Goal: Information Seeking & Learning: Learn about a topic

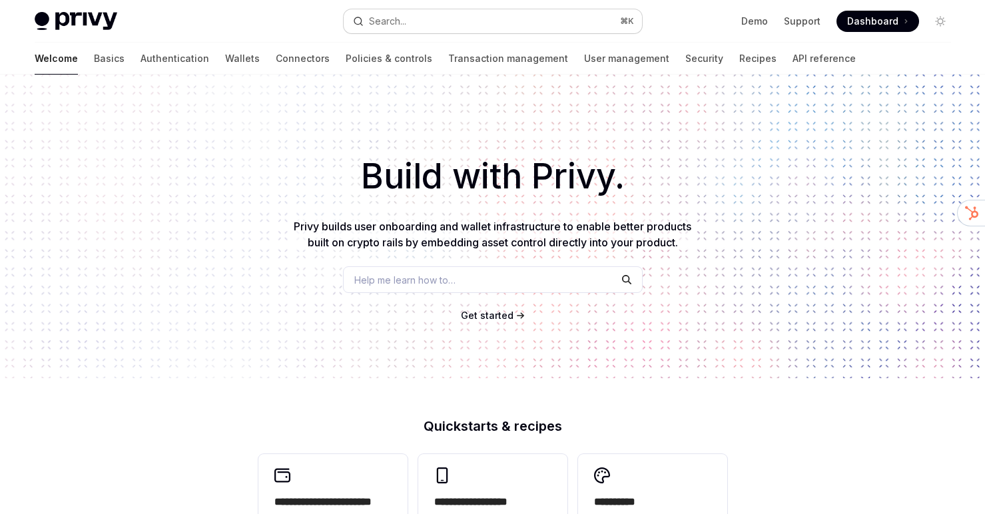
click at [416, 17] on button "Search... ⌘ K" at bounding box center [493, 21] width 298 height 24
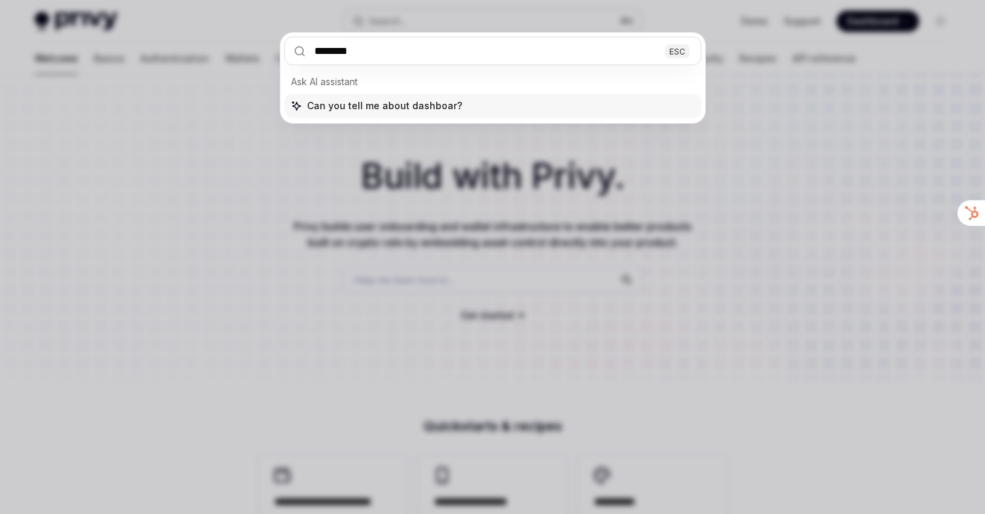
type input "*********"
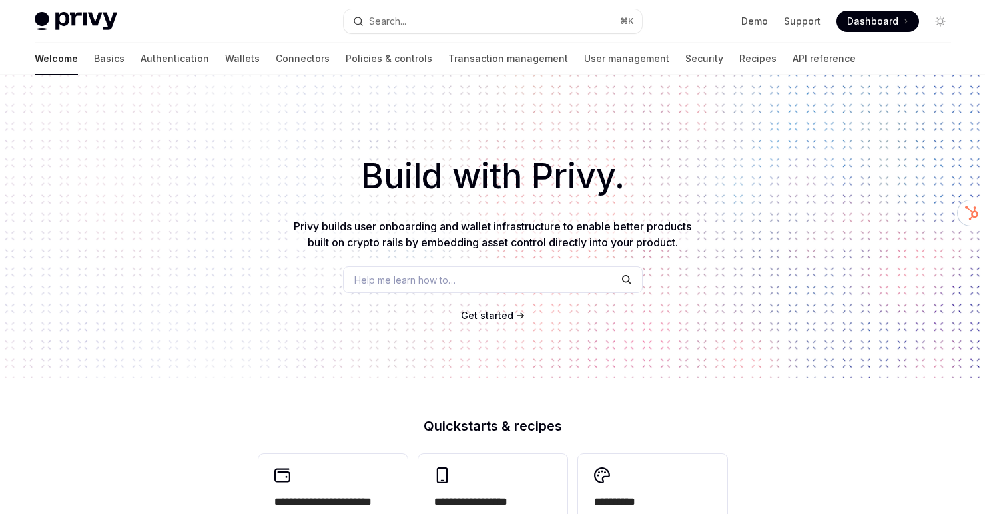
scroll to position [75, 0]
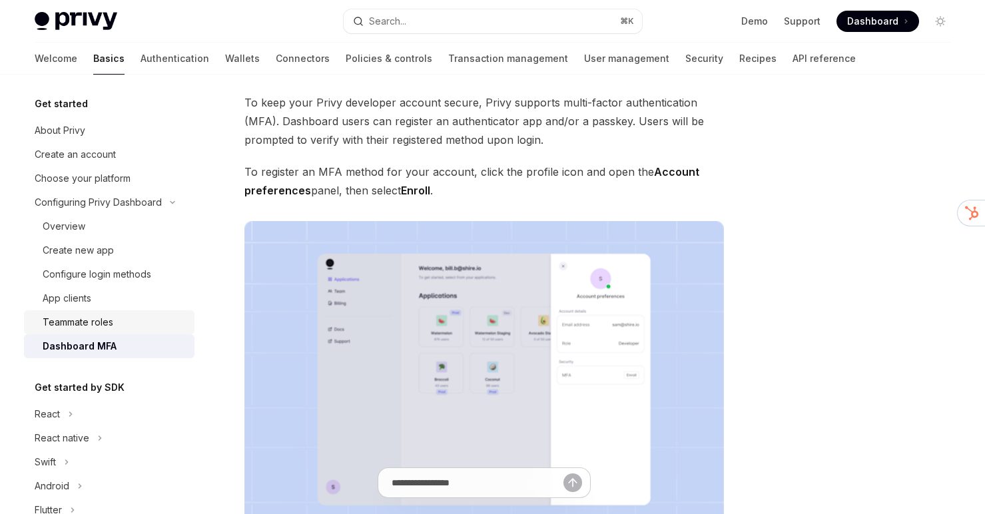
click at [137, 326] on div "Teammate roles" at bounding box center [115, 322] width 144 height 16
type textarea "*"
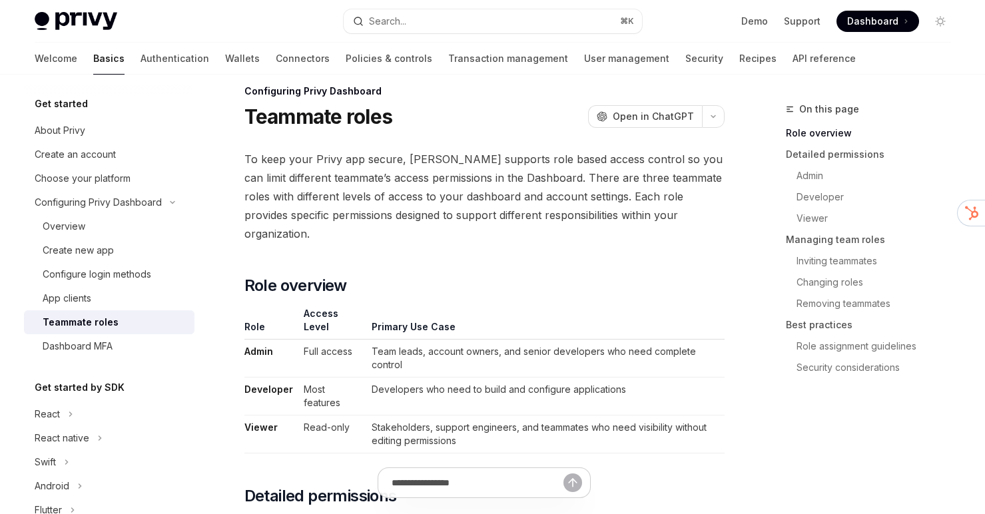
scroll to position [13, 0]
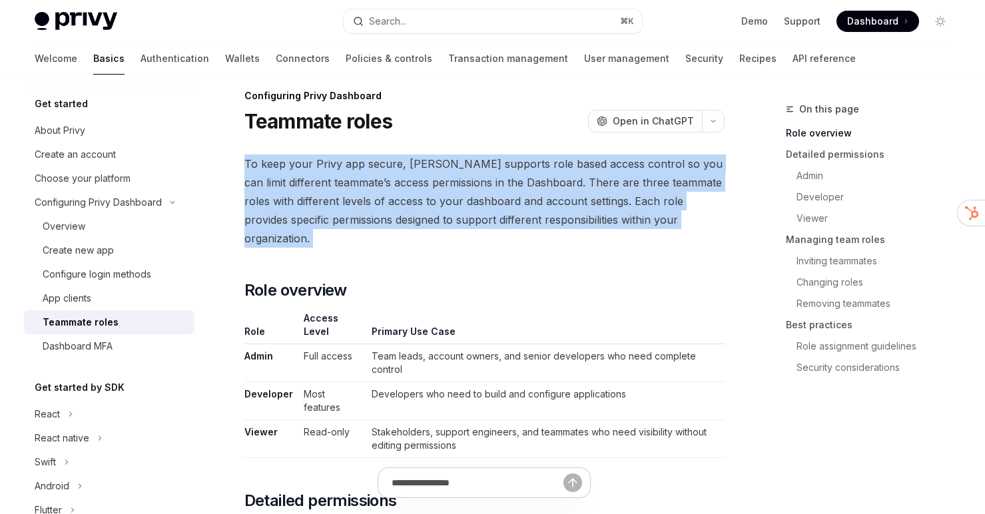
drag, startPoint x: 544, startPoint y: 137, endPoint x: 551, endPoint y: 238, distance: 102.1
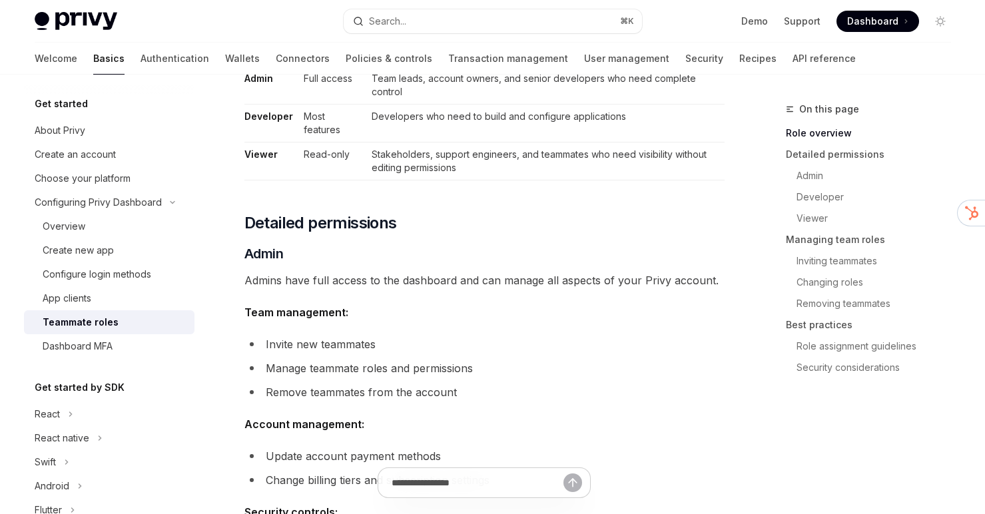
scroll to position [295, 0]
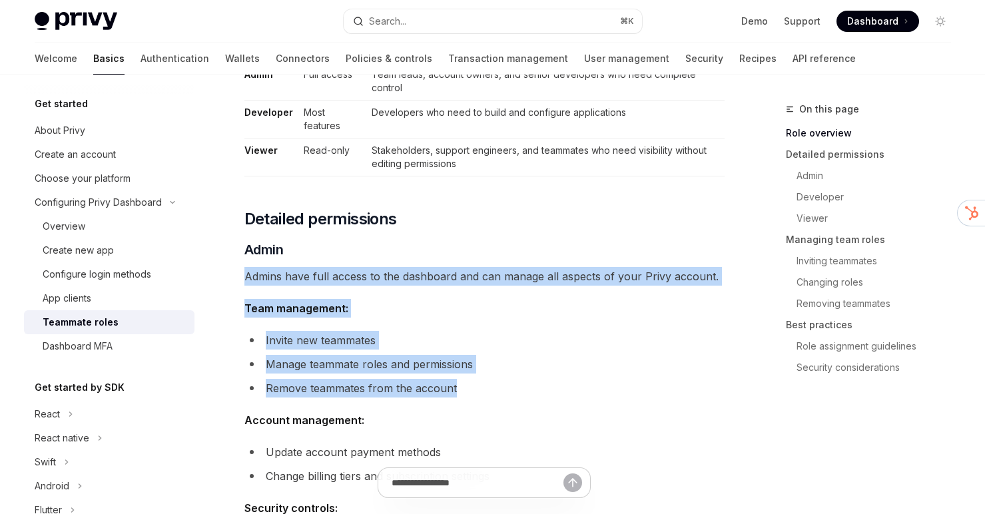
drag, startPoint x: 555, startPoint y: 214, endPoint x: 555, endPoint y: 372, distance: 157.8
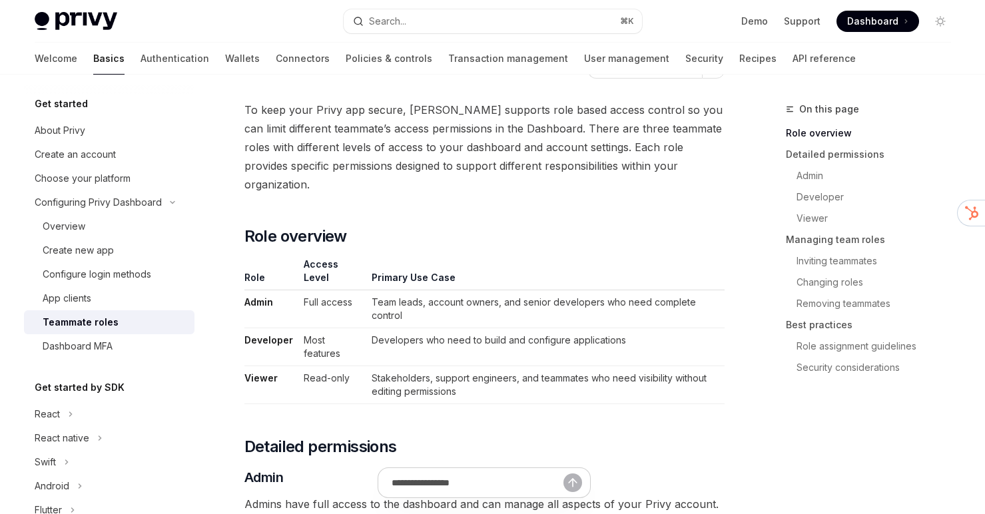
scroll to position [78, 0]
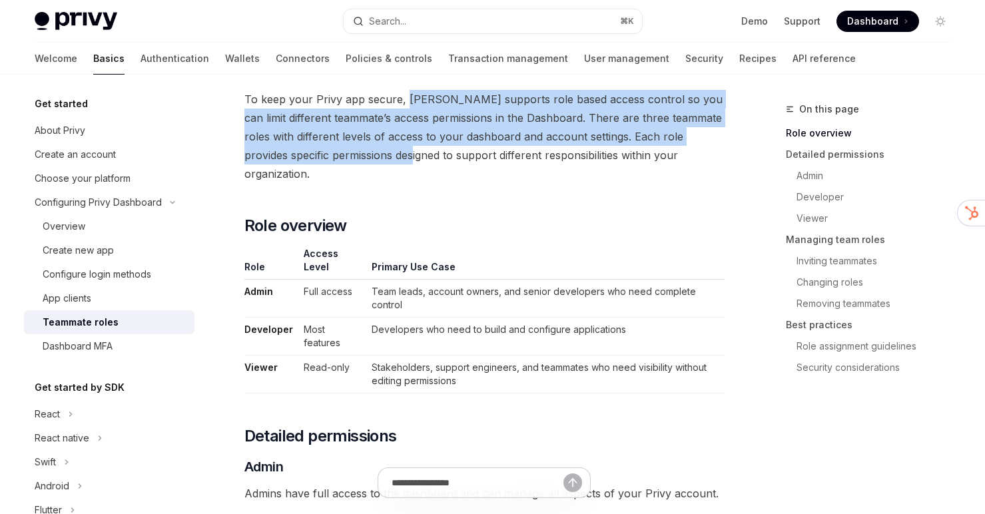
drag, startPoint x: 406, startPoint y: 103, endPoint x: 409, endPoint y: 154, distance: 51.3
click at [409, 154] on span "To keep your Privy app secure, [PERSON_NAME] supports role based access control…" at bounding box center [484, 136] width 480 height 93
